Goal: Transaction & Acquisition: Purchase product/service

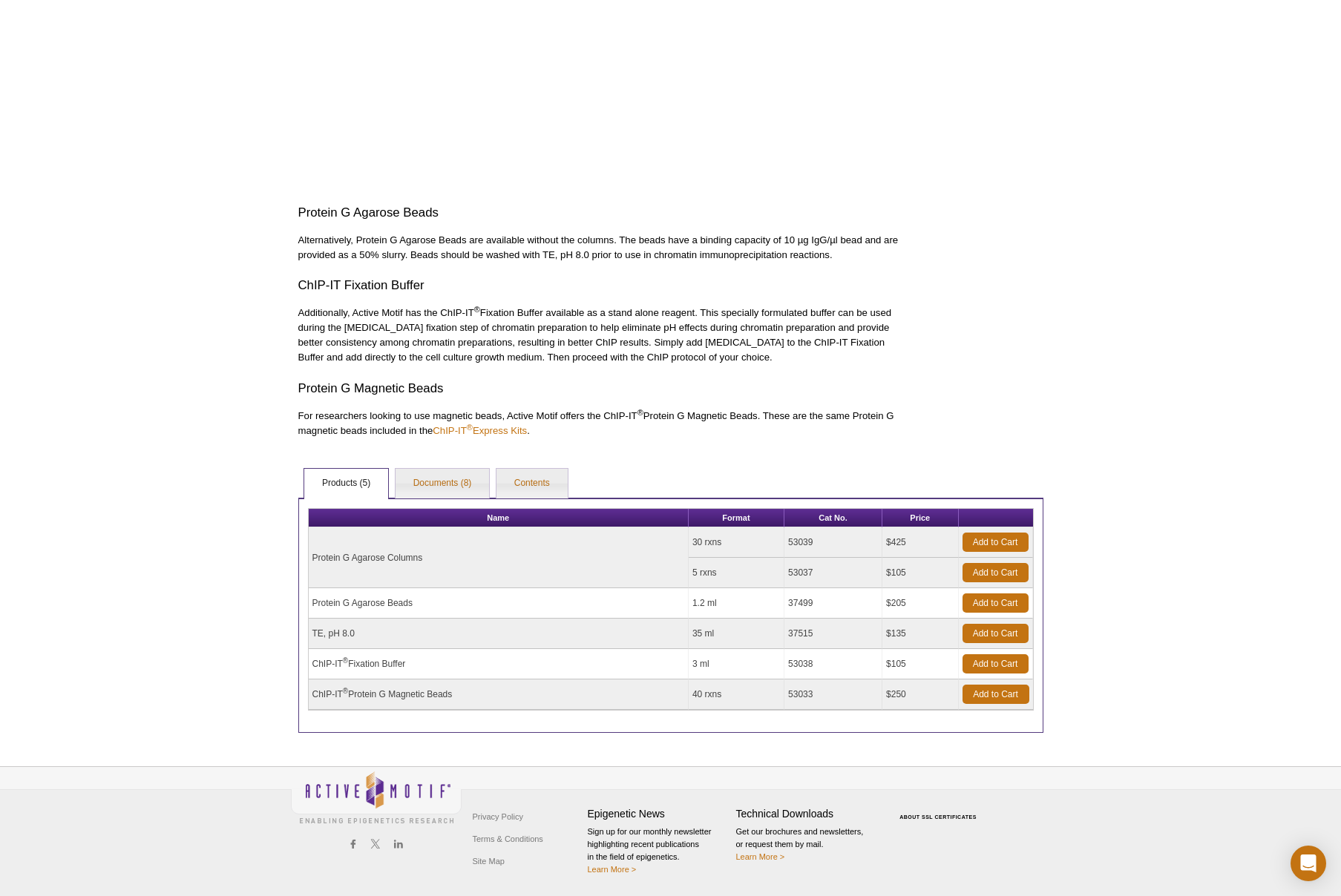
scroll to position [588, 0]
click at [382, 695] on td "ChIP-IT ® Protein G Magnetic Beads" at bounding box center [498, 695] width 380 height 30
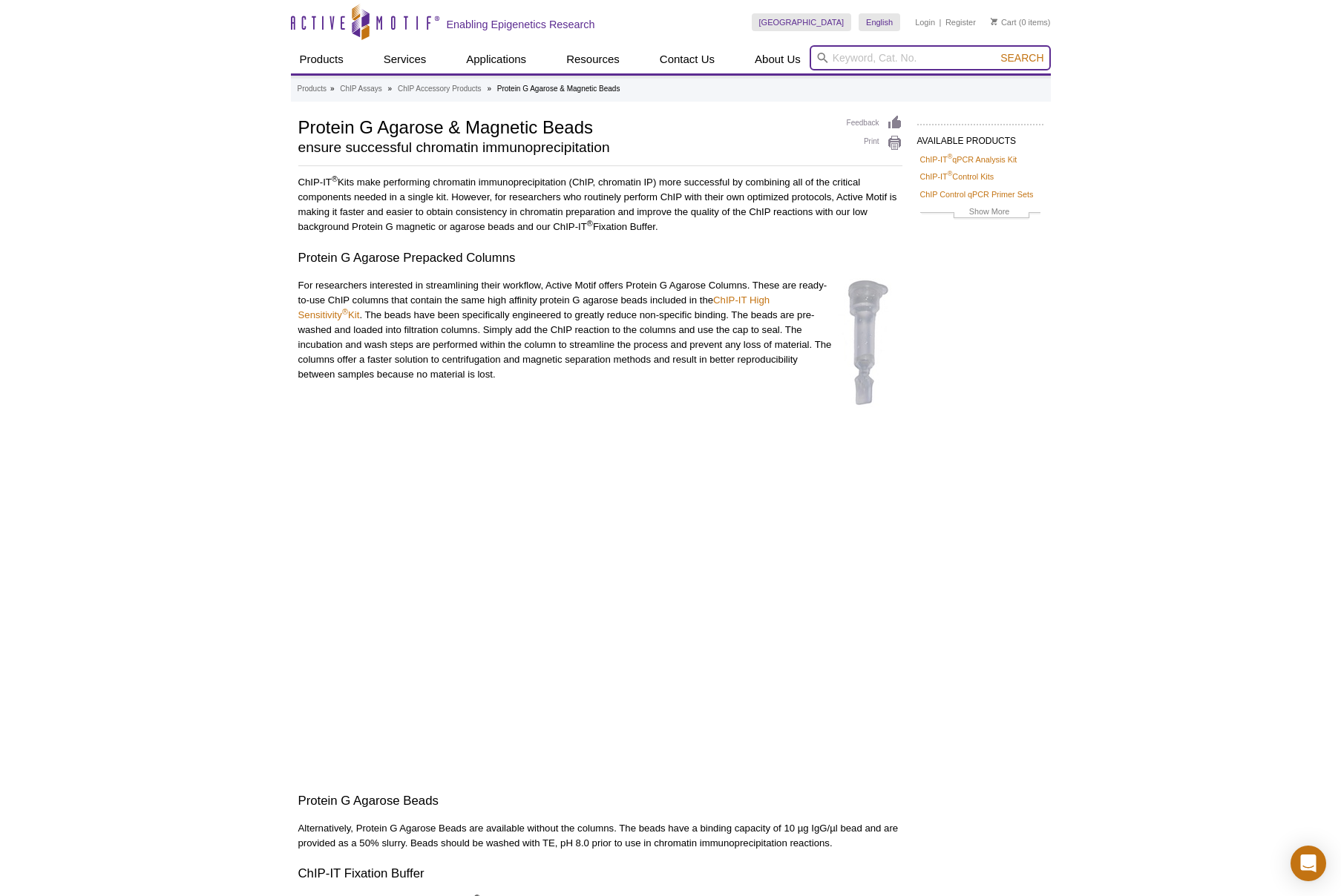
click at [840, 57] on input "search" at bounding box center [931, 58] width 241 height 25
type input "protein g magnetic beads"
click at [996, 51] on button "Search" at bounding box center [1022, 58] width 52 height 13
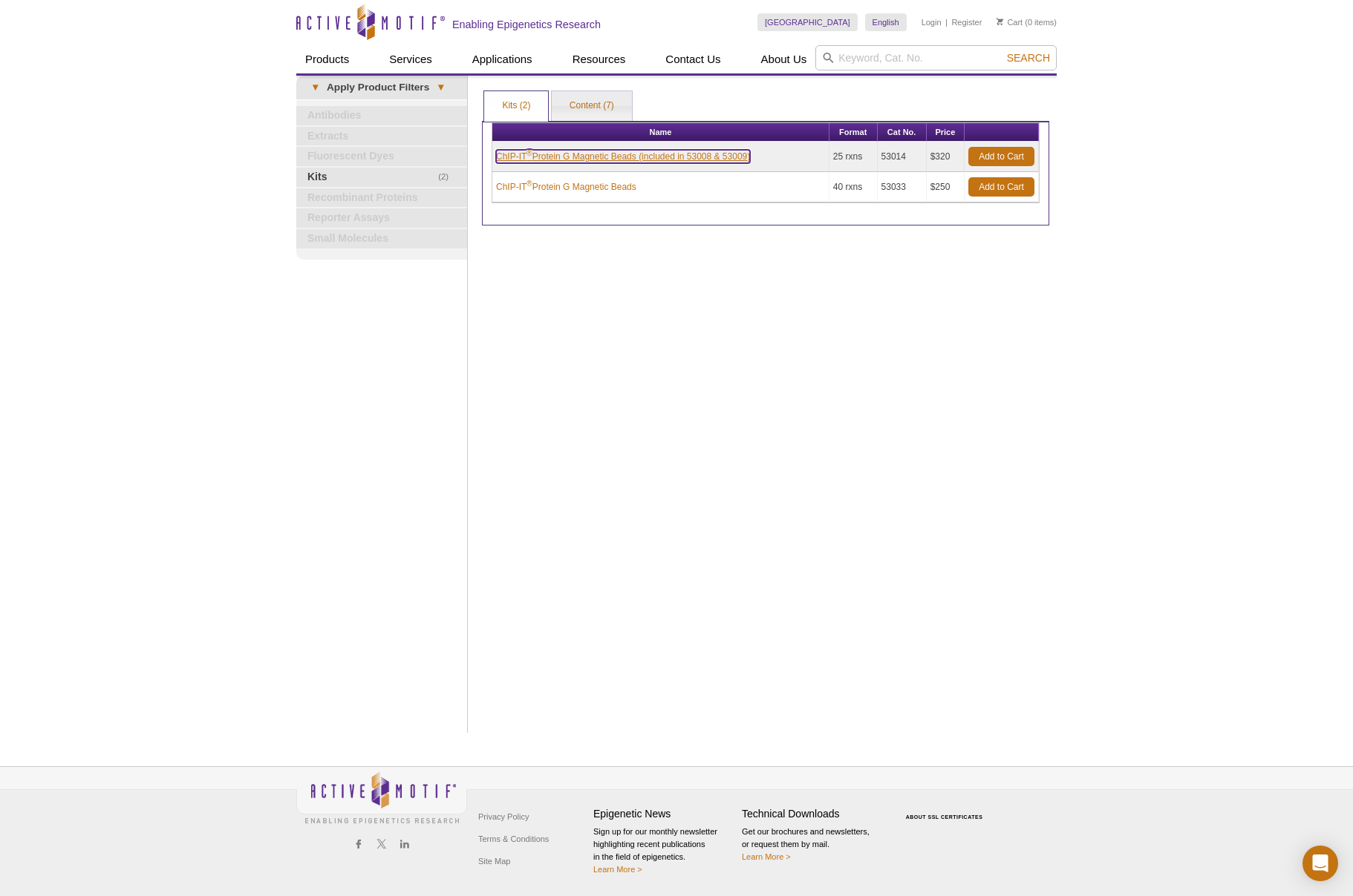
click at [573, 158] on link "ChIP-IT ® Protein G Magnetic Beads (included in 53008 & 53009)" at bounding box center [622, 156] width 254 height 13
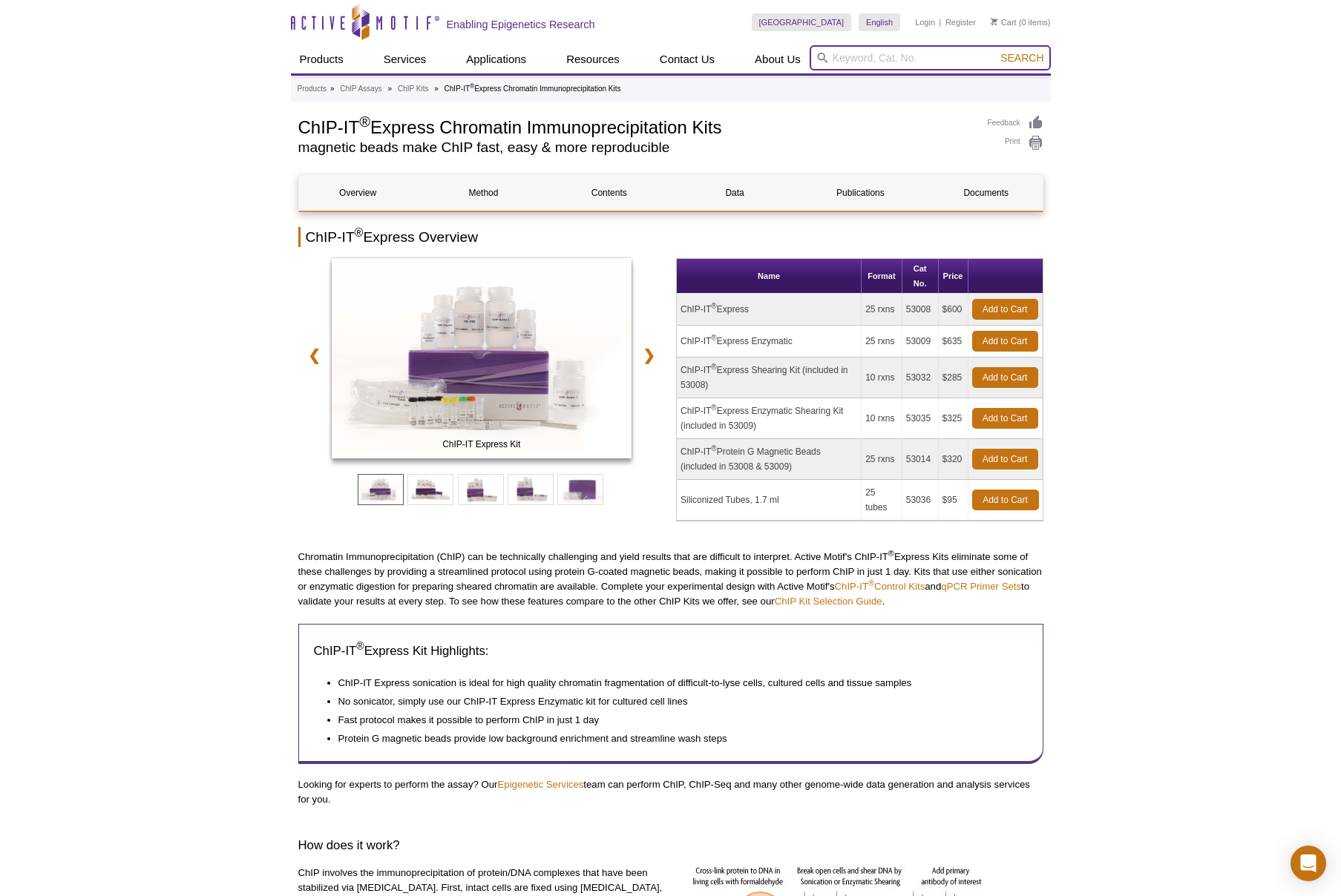
click at [832, 58] on input "search" at bounding box center [931, 58] width 241 height 25
click at [892, 81] on strong "Universal" at bounding box center [870, 81] width 43 height 12
type input "54002 – Universal Magnetic Co-IP Kit"
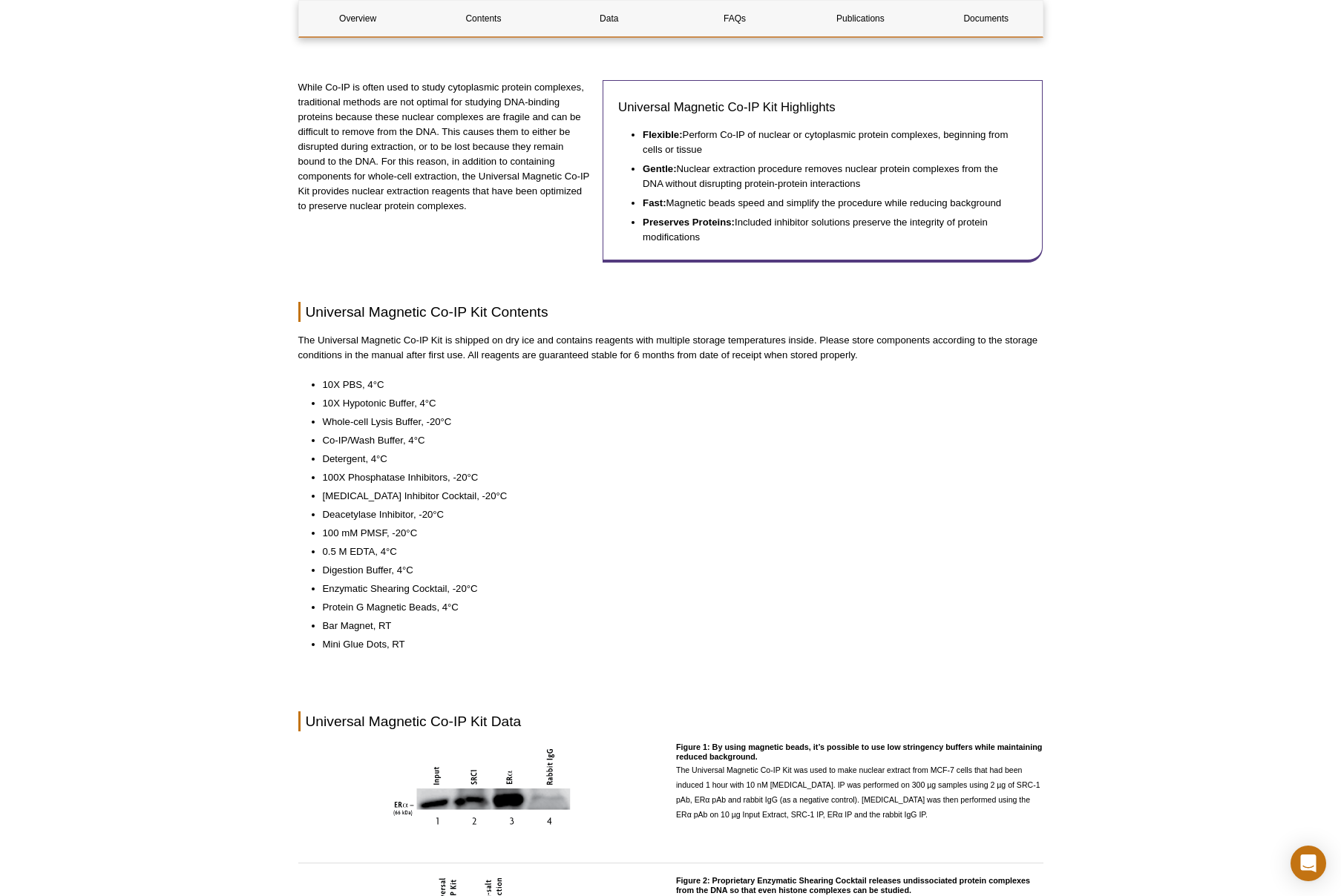
scroll to position [332, 0]
click at [443, 609] on li "Protein G Magnetic Beads, 4°C" at bounding box center [675, 608] width 706 height 15
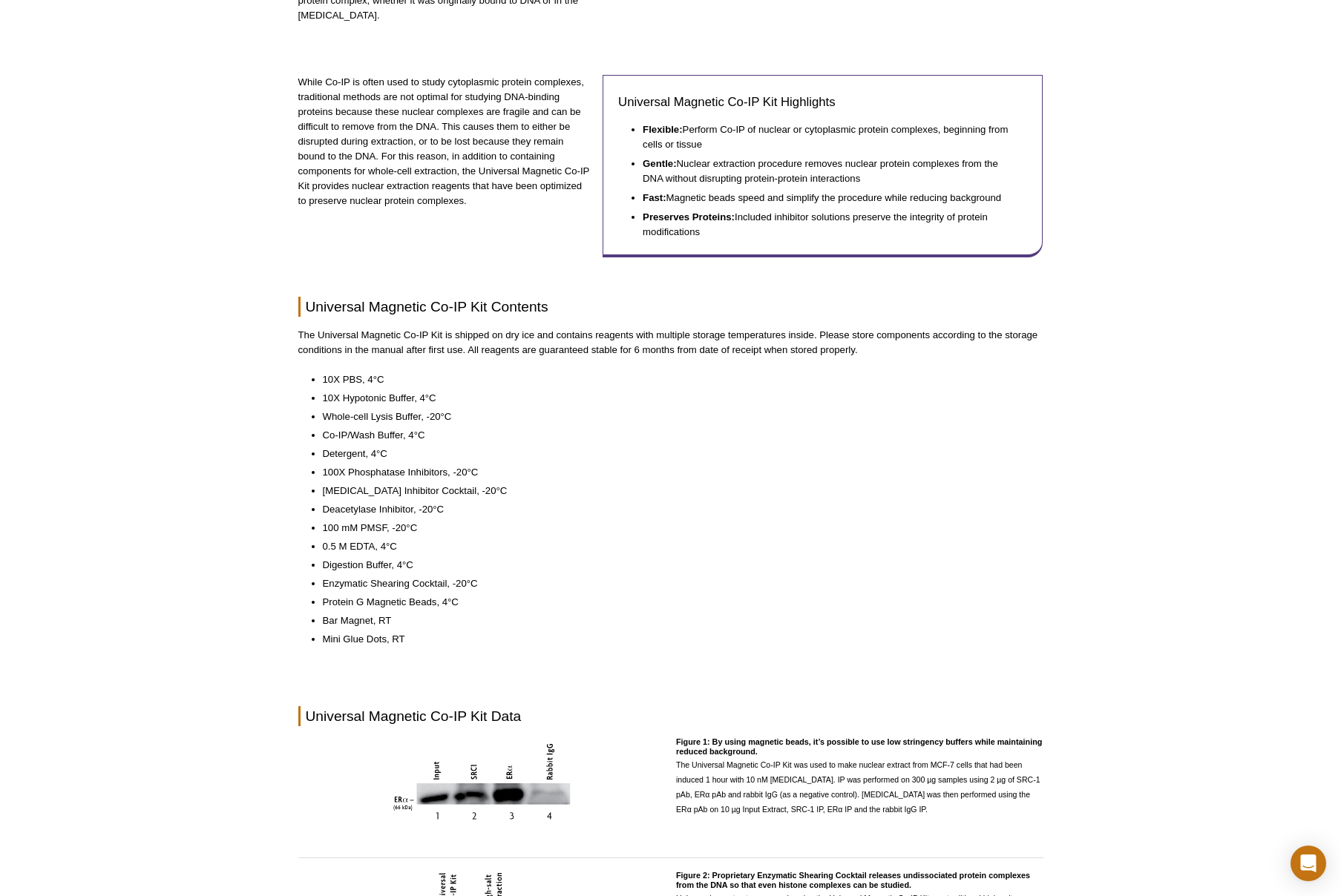
scroll to position [0, 0]
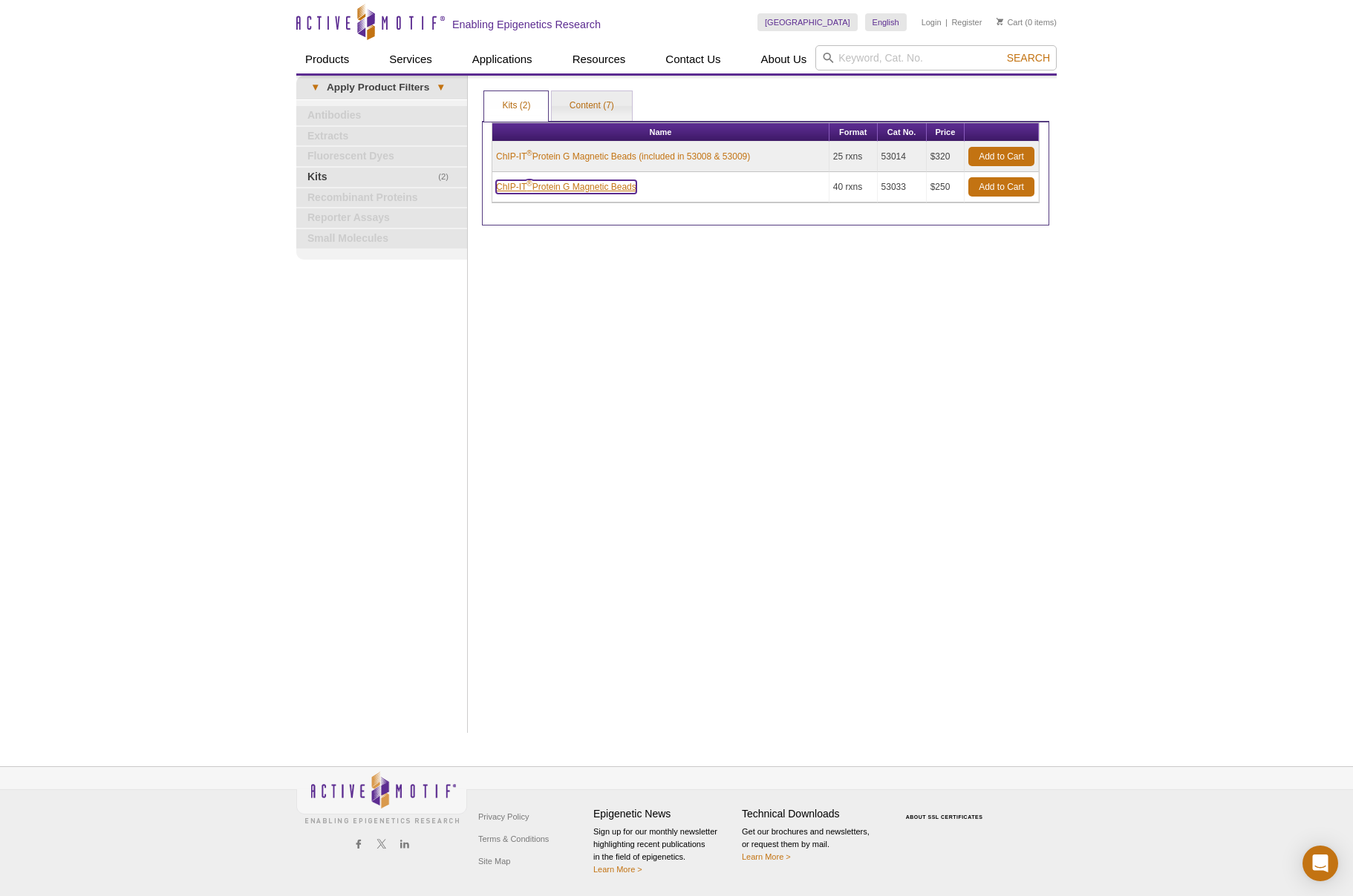
click at [565, 185] on link "ChIP-IT ® Protein G Magnetic Beads" at bounding box center [566, 186] width 140 height 13
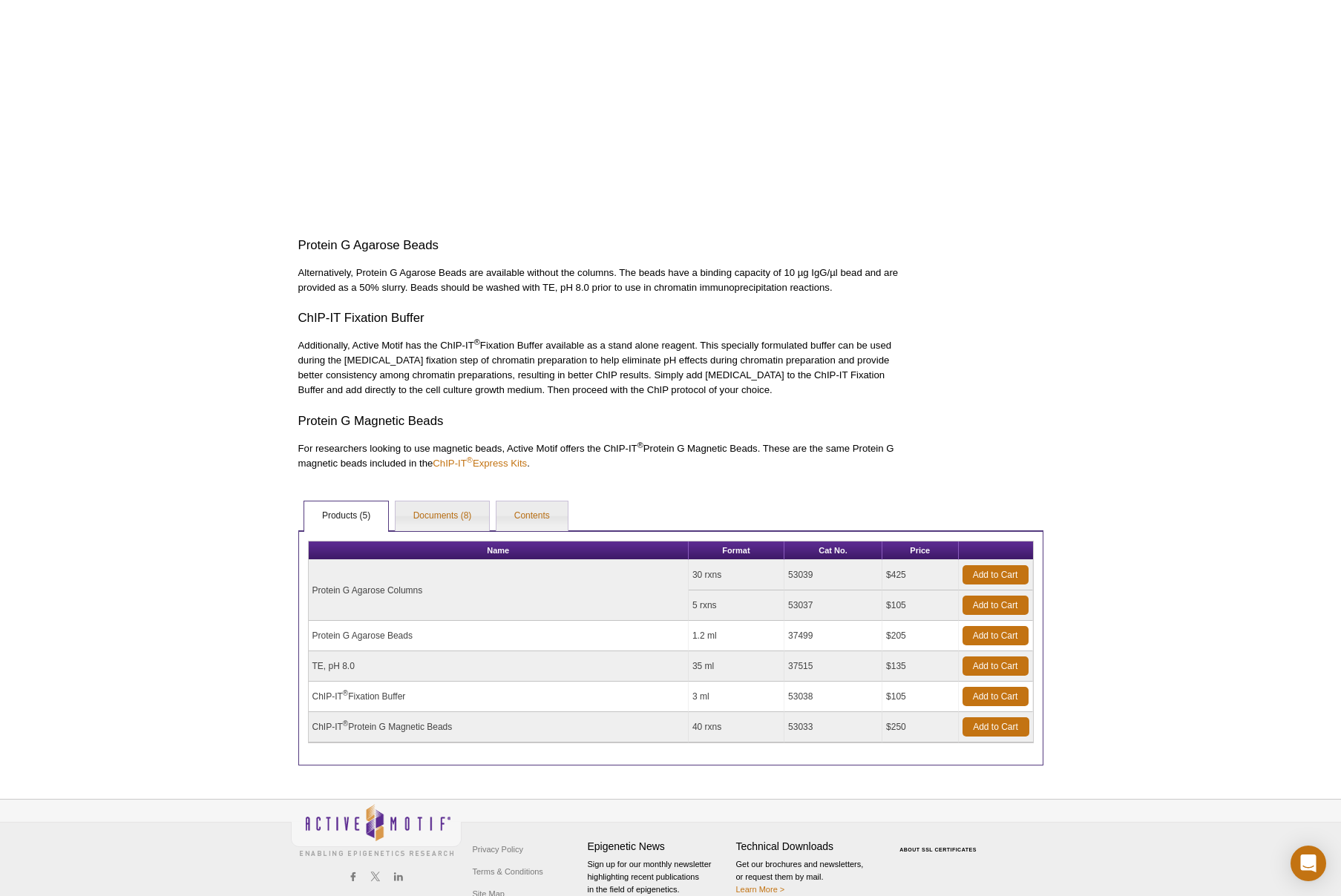
scroll to position [588, 0]
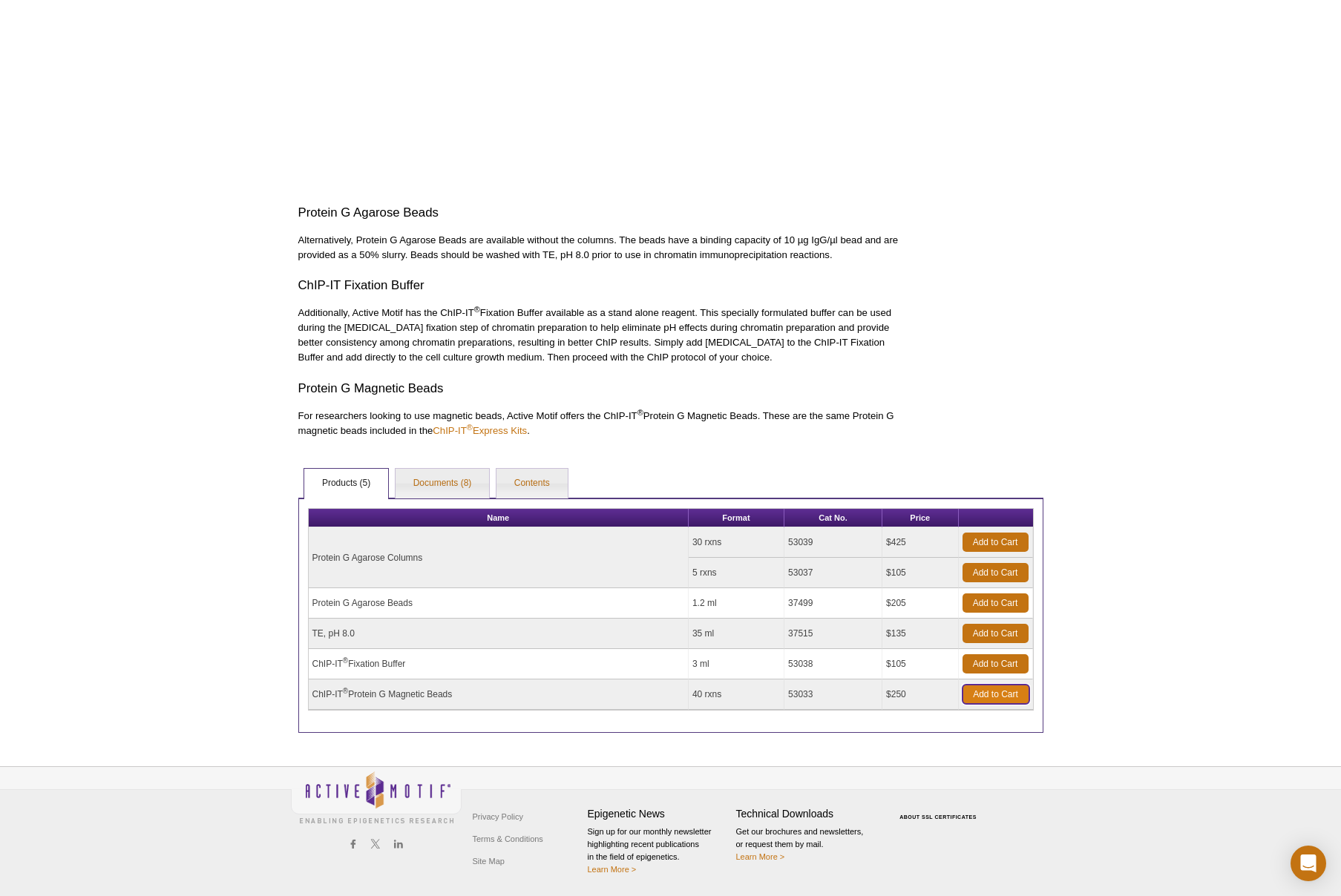
click at [982, 694] on link "Add to Cart" at bounding box center [995, 695] width 66 height 19
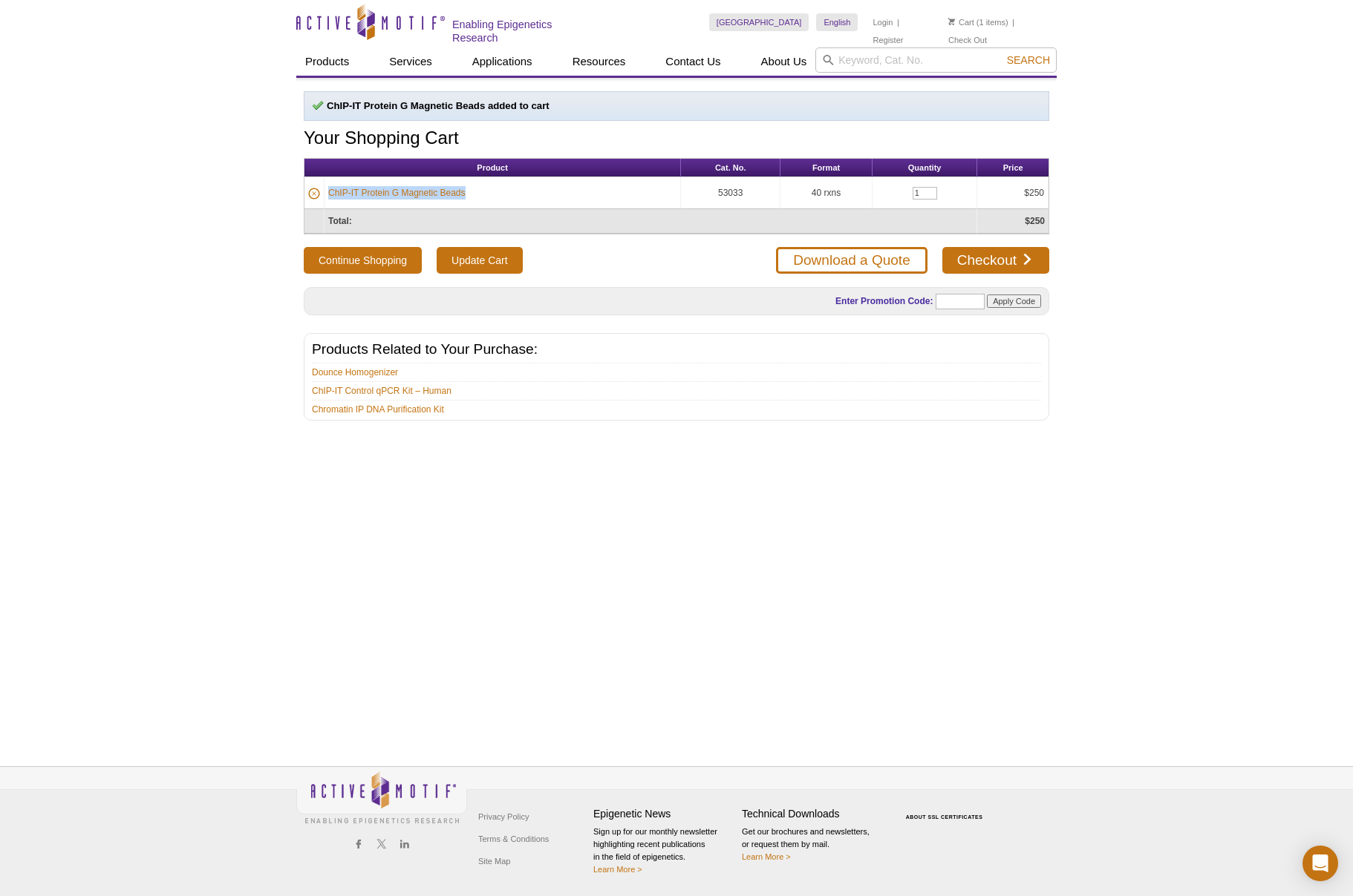
drag, startPoint x: 479, startPoint y: 193, endPoint x: 330, endPoint y: 196, distance: 149.0
click at [330, 196] on td "ChIP-IT Protein G Magnetic Beads" at bounding box center [503, 193] width 356 height 32
copy link "ChIP-IT Protein G Magnetic Beads"
click at [111, 66] on div "Active Motif Logo Enabling Epigenetics Research 1 Search Skip to content Active…" at bounding box center [676, 448] width 1353 height 896
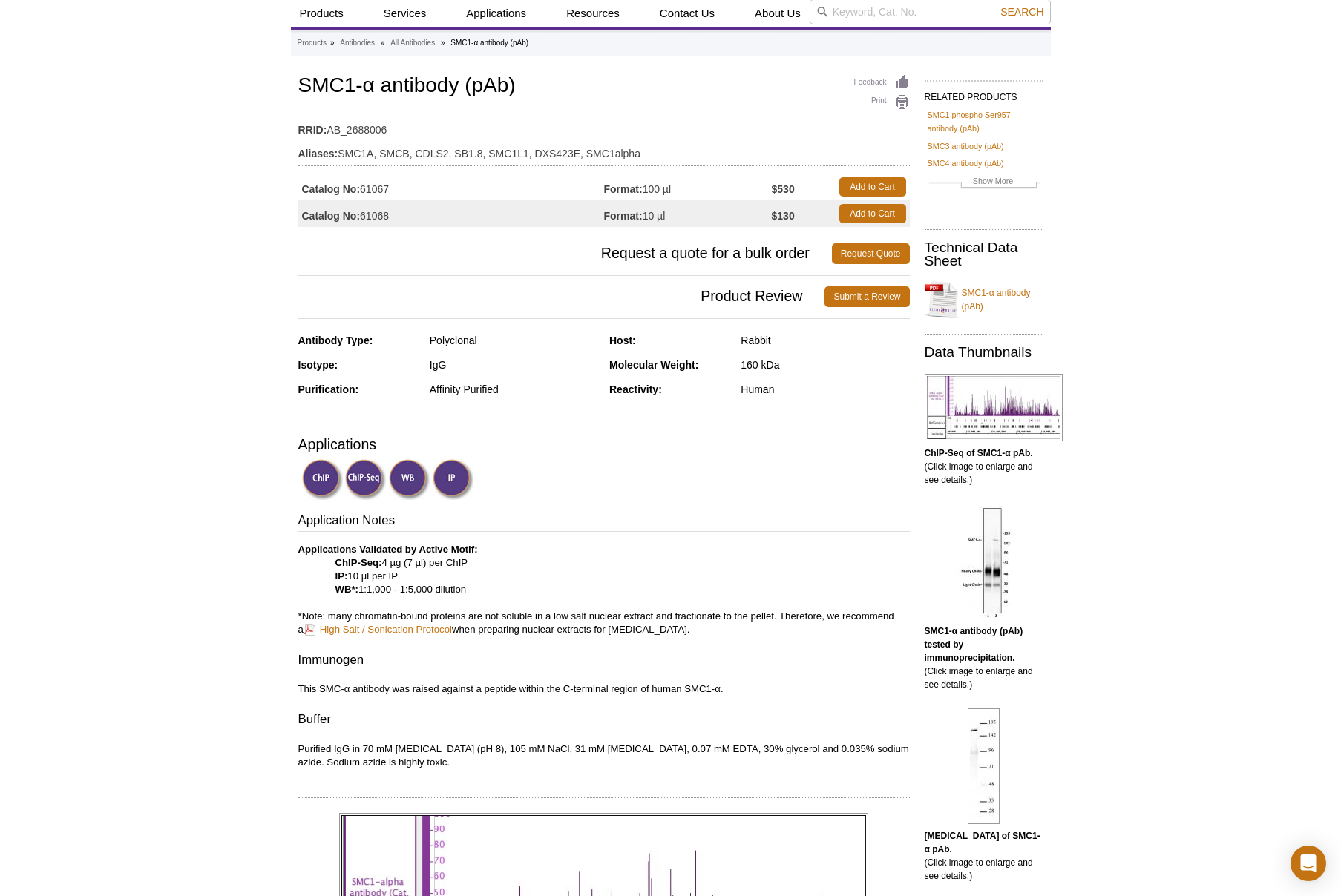
scroll to position [74, 0]
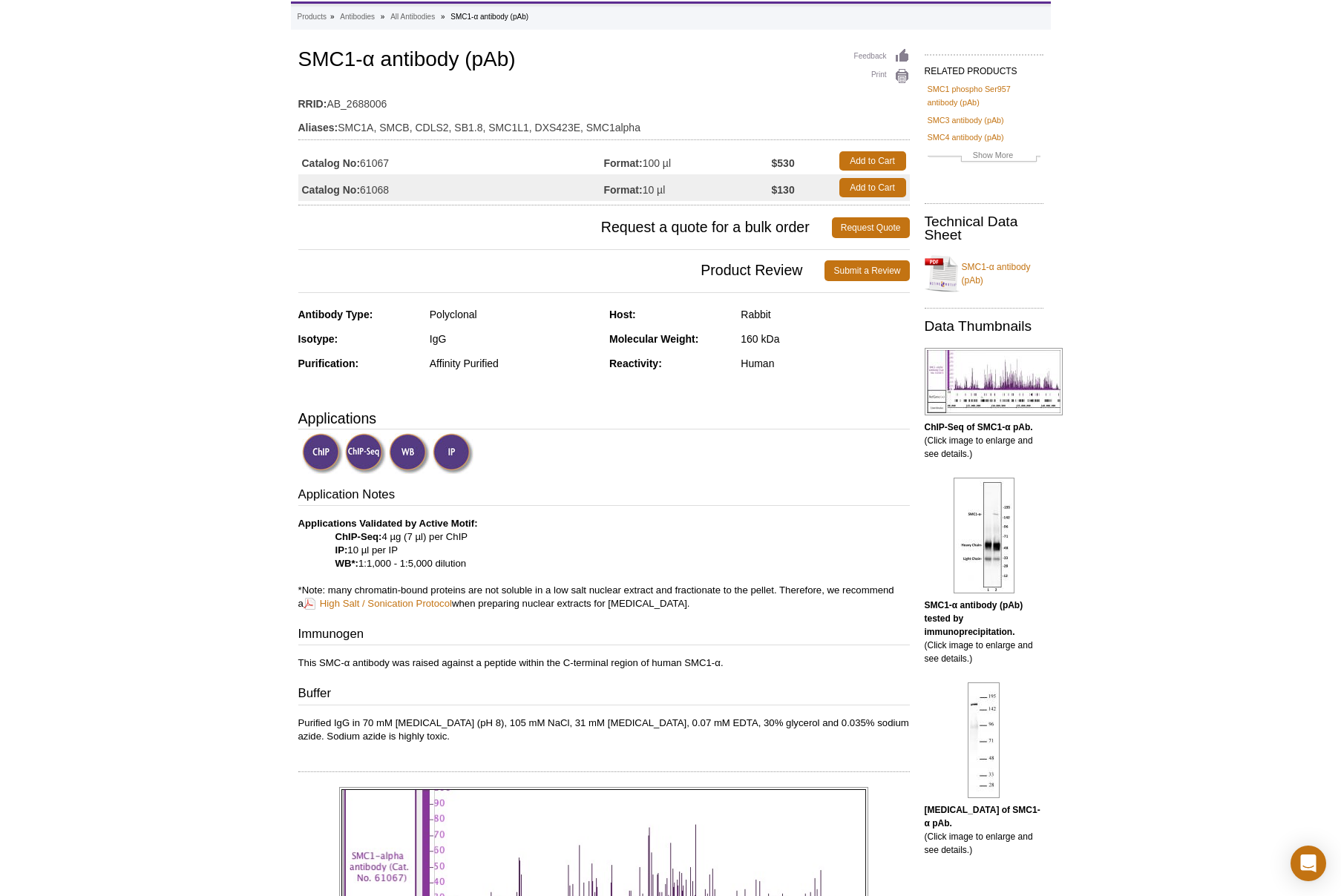
drag, startPoint x: 353, startPoint y: 550, endPoint x: 400, endPoint y: 545, distance: 47.3
click at [400, 545] on p "Applications Validated by Active Motif: ChIP-Seq: 4 µg (7 µl) per ChIP IP: 10 µ…" at bounding box center [604, 565] width 612 height 94
click at [404, 551] on p "Applications Validated by Active Motif: ChIP-Seq: 4 µg (7 µl) per ChIP IP: 10 µ…" at bounding box center [604, 565] width 612 height 94
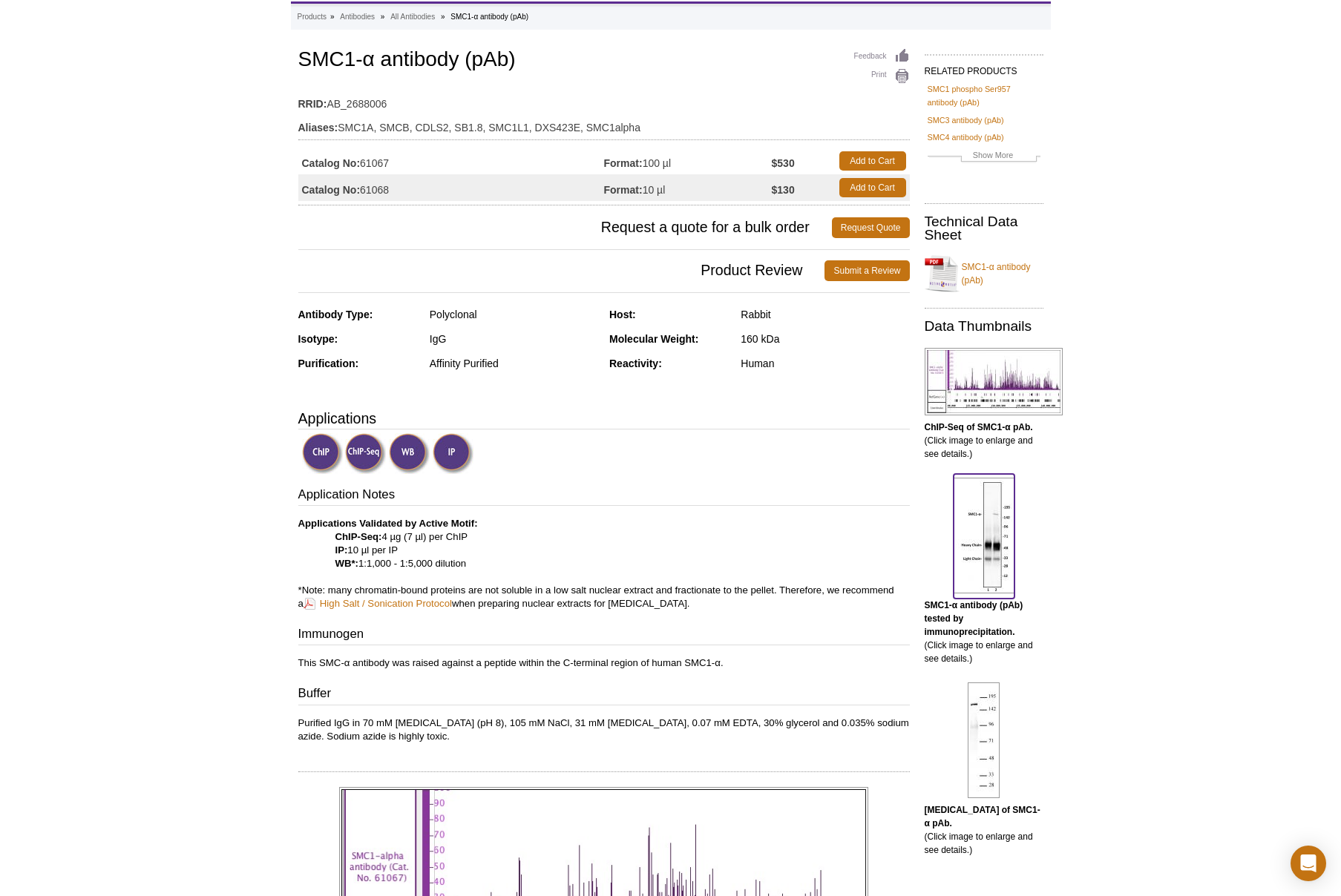
click at [991, 553] on img at bounding box center [984, 535] width 61 height 116
